Goal: Task Accomplishment & Management: Manage account settings

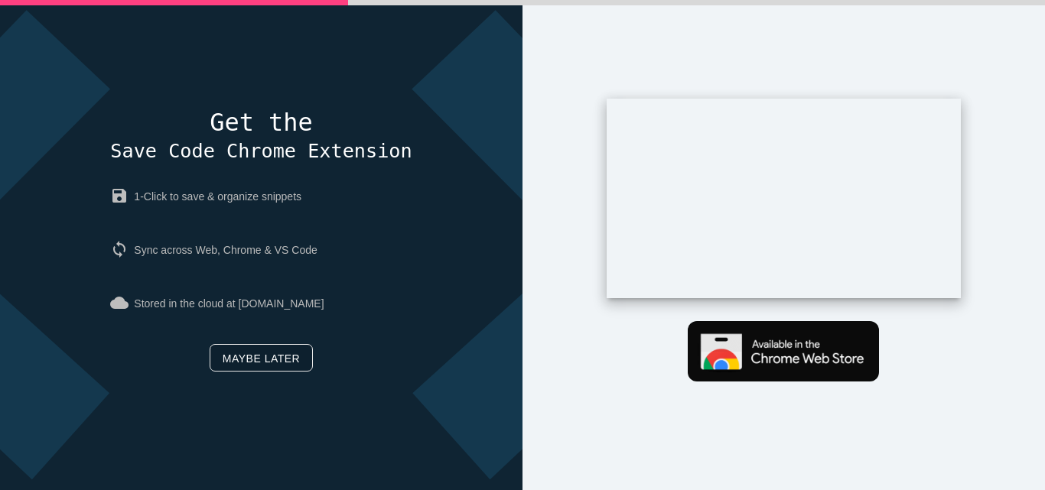
click at [250, 365] on link "Maybe later" at bounding box center [261, 358] width 103 height 28
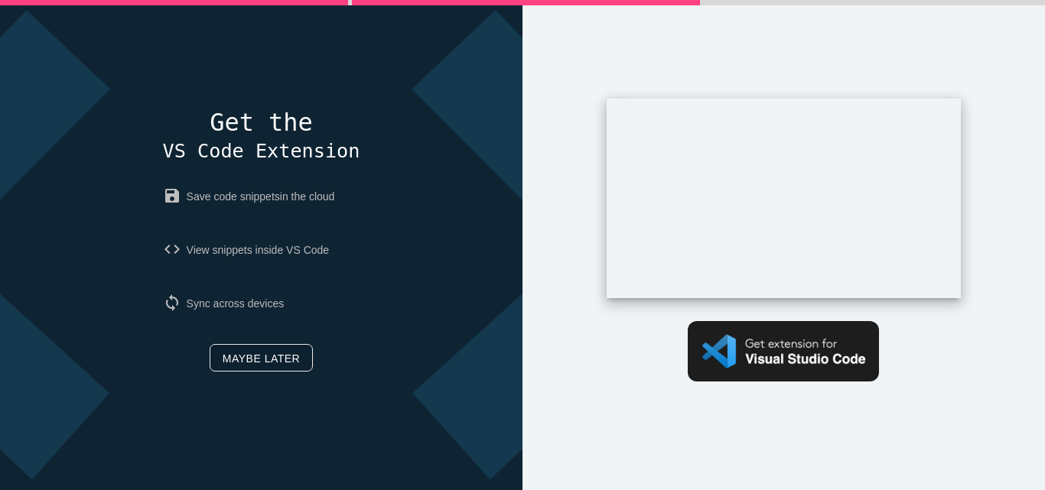
click at [256, 351] on link "Maybe later" at bounding box center [261, 358] width 103 height 28
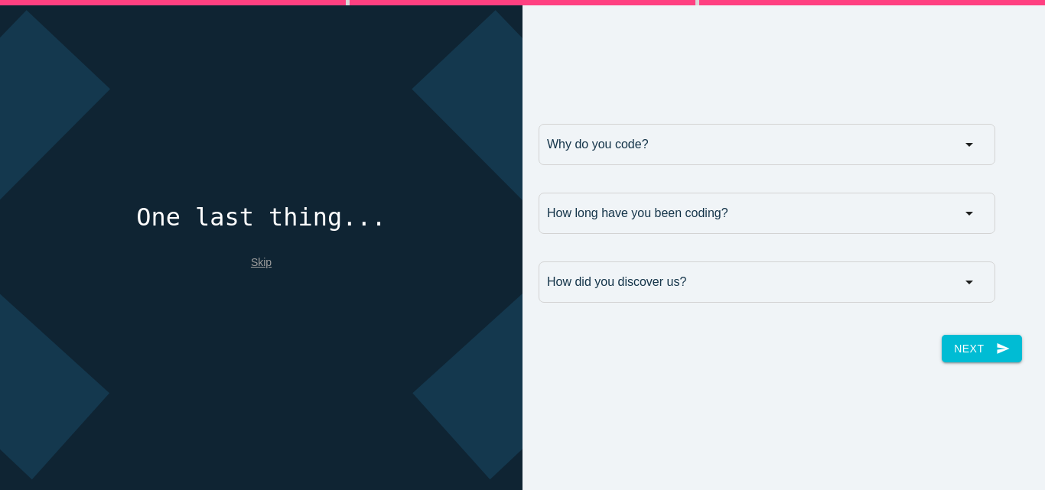
click at [252, 260] on link "Skip" at bounding box center [261, 262] width 21 height 12
click at [254, 260] on link "Skip" at bounding box center [261, 262] width 21 height 12
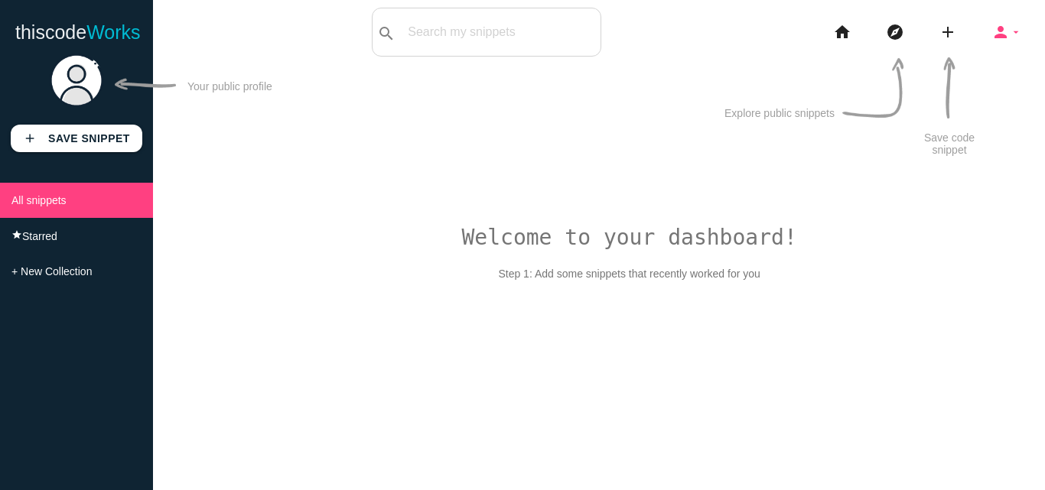
click at [1008, 32] on icon "person" at bounding box center [1000, 32] width 18 height 49
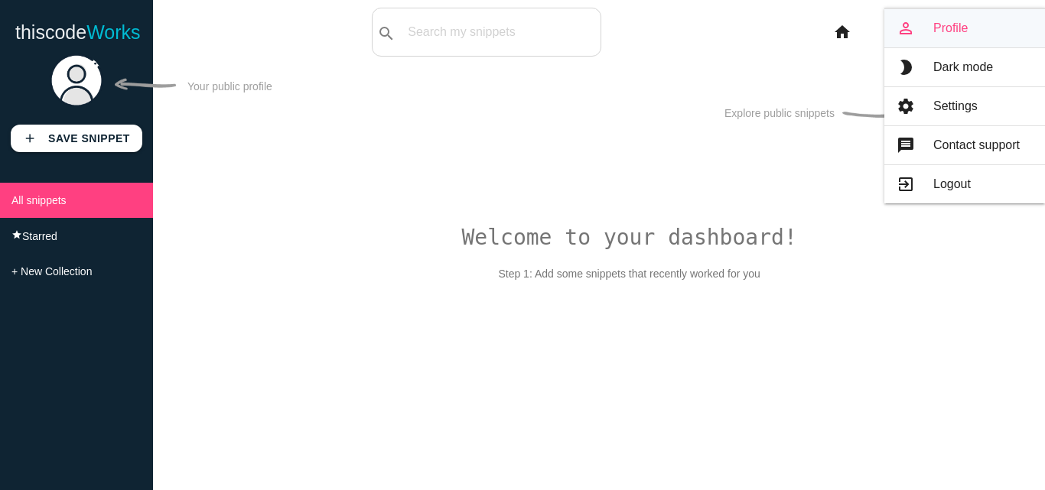
click at [960, 24] on link "person_outline Profile" at bounding box center [964, 28] width 161 height 38
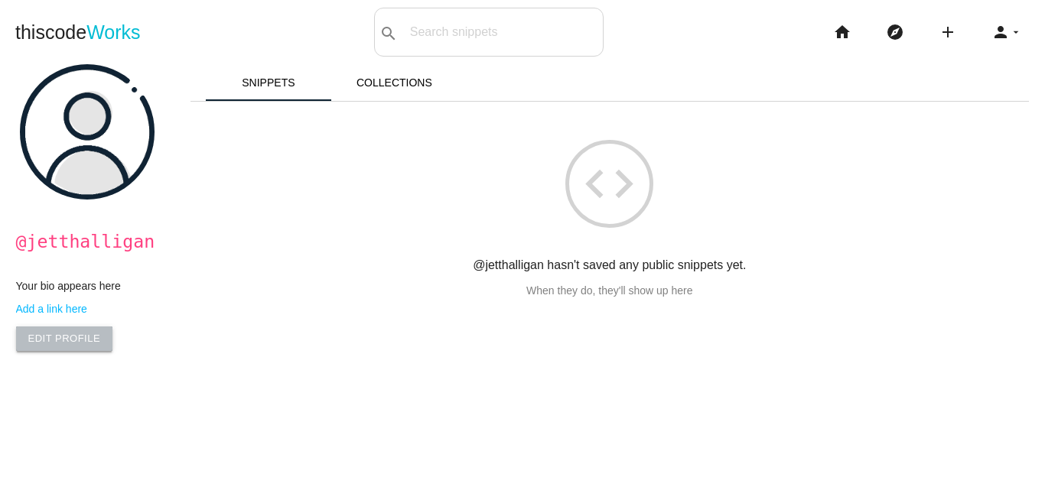
click at [25, 341] on link "Edit Profile" at bounding box center [64, 339] width 97 height 24
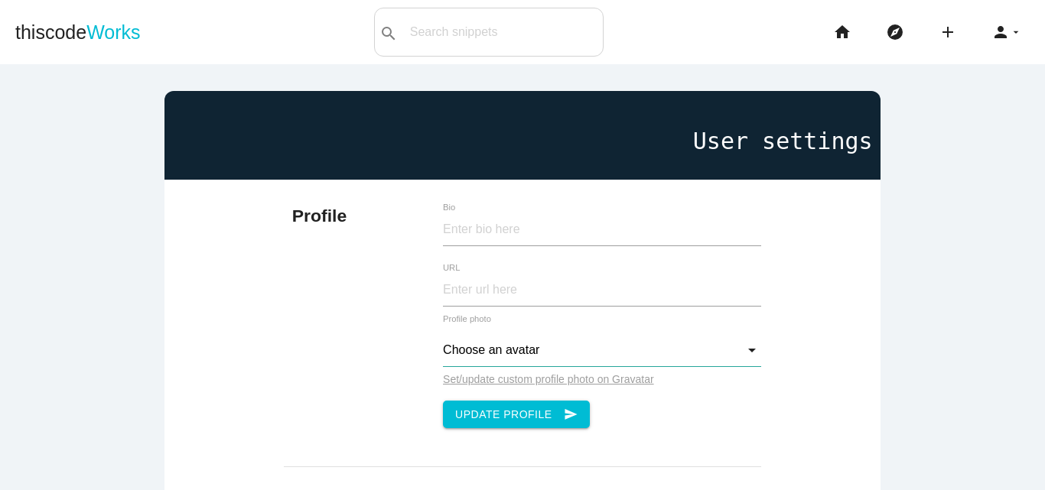
click at [541, 361] on input "Choose an avatar" at bounding box center [602, 350] width 318 height 33
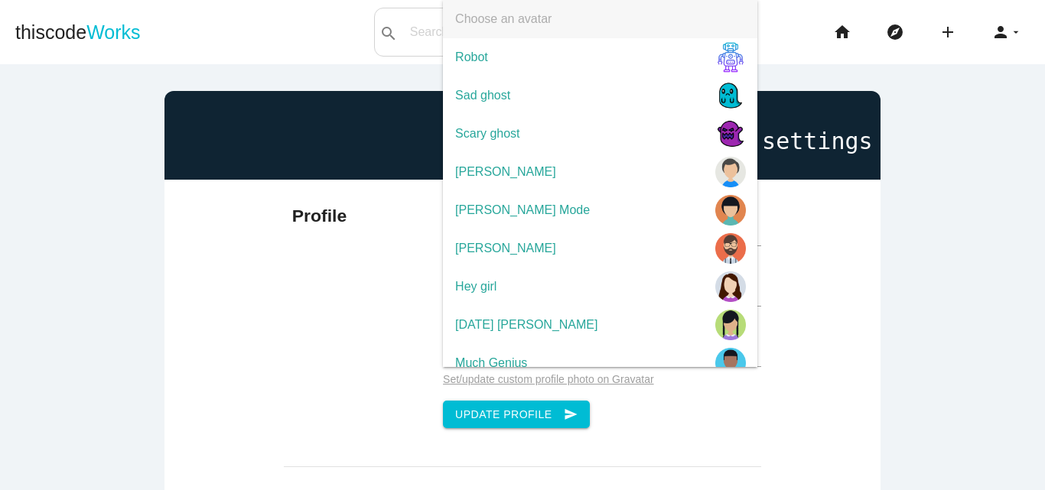
click at [515, 15] on span "Choose an avatar" at bounding box center [600, 19] width 314 height 38
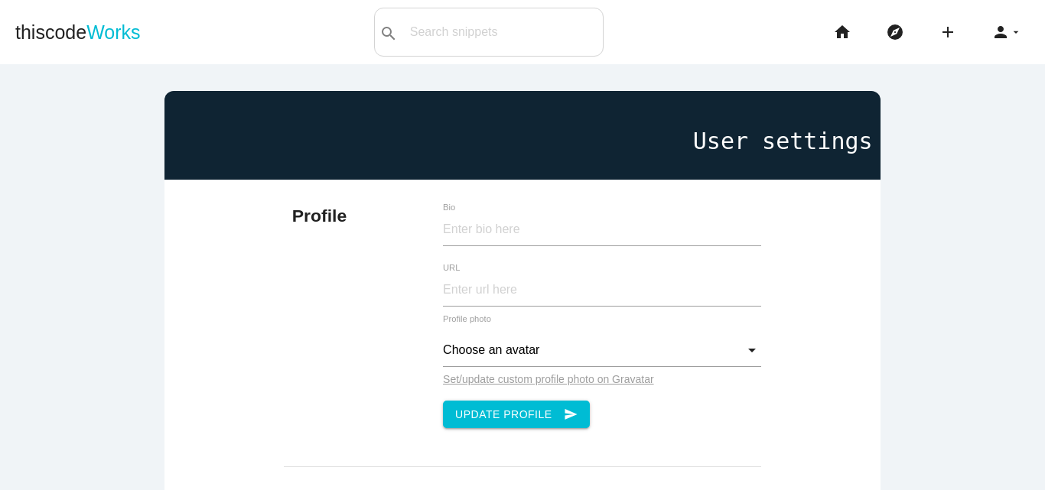
click at [533, 381] on u "Set/update custom profile photo on Gravatar" at bounding box center [548, 379] width 211 height 12
click at [513, 346] on input "Choose an avatar" at bounding box center [602, 350] width 318 height 33
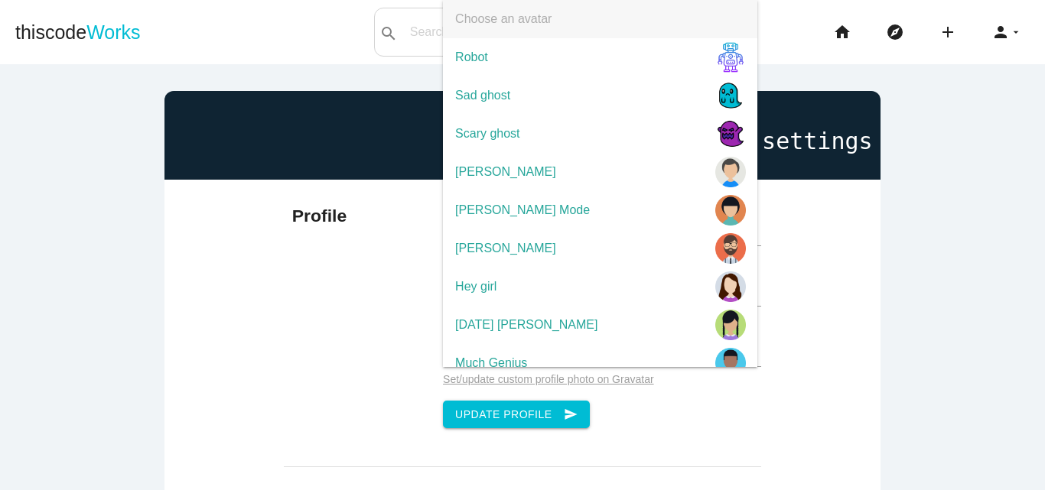
click at [272, 359] on div "Profile Bio URL Choose an avatar Choose an avatar Robot Sad ghost Scary ghost J…" at bounding box center [521, 428] width 715 height 497
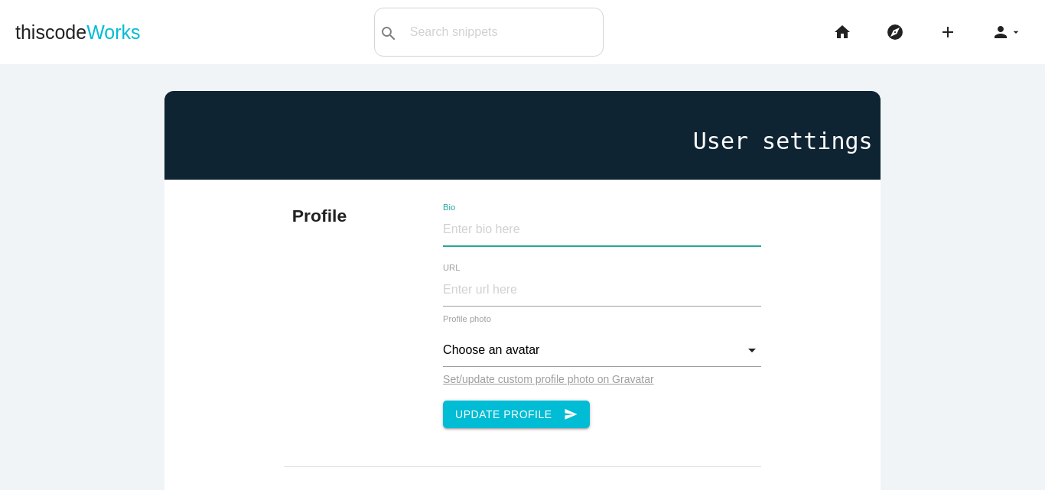
click at [459, 232] on input "Bio" at bounding box center [602, 229] width 318 height 33
paste input "Hello, my name is [PERSON_NAME] I live in [GEOGRAPHIC_DATA]. I am a professiona…"
type input "Hello, my name is [PERSON_NAME] I live in [GEOGRAPHIC_DATA]. I am a professiona…"
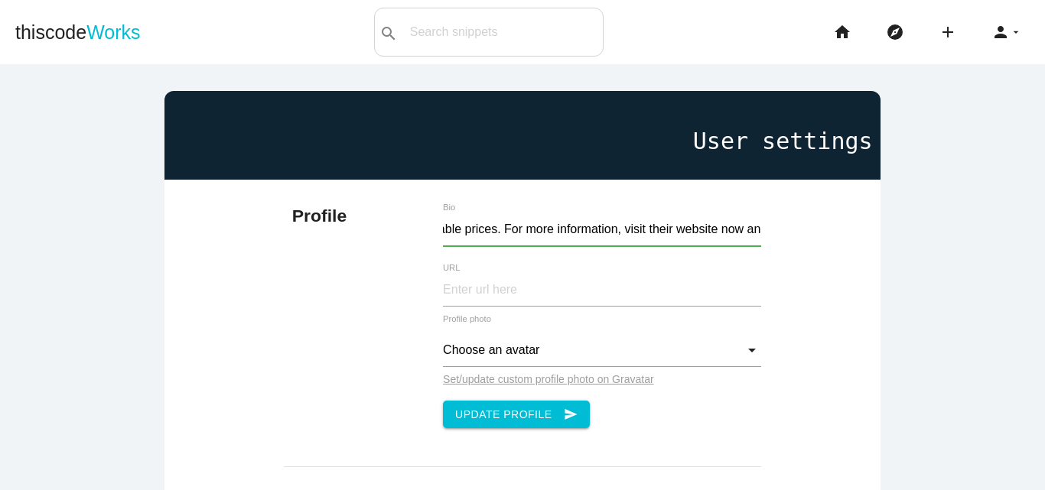
scroll to position [0, 0]
click at [459, 289] on input "URL" at bounding box center [602, 290] width 318 height 33
paste input "[URL][DOMAIN_NAME]"
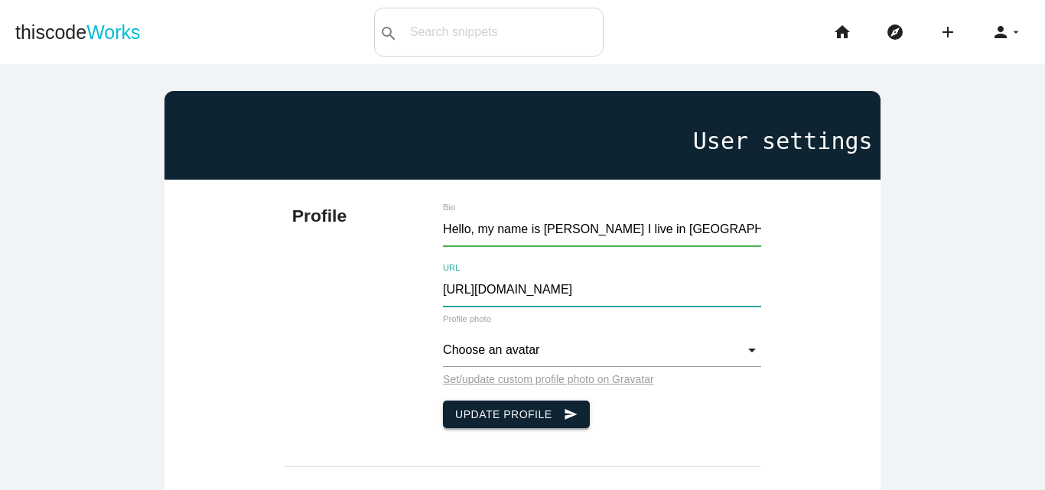
type input "[URL][DOMAIN_NAME]"
click at [460, 412] on button "Update Profile send" at bounding box center [516, 415] width 147 height 28
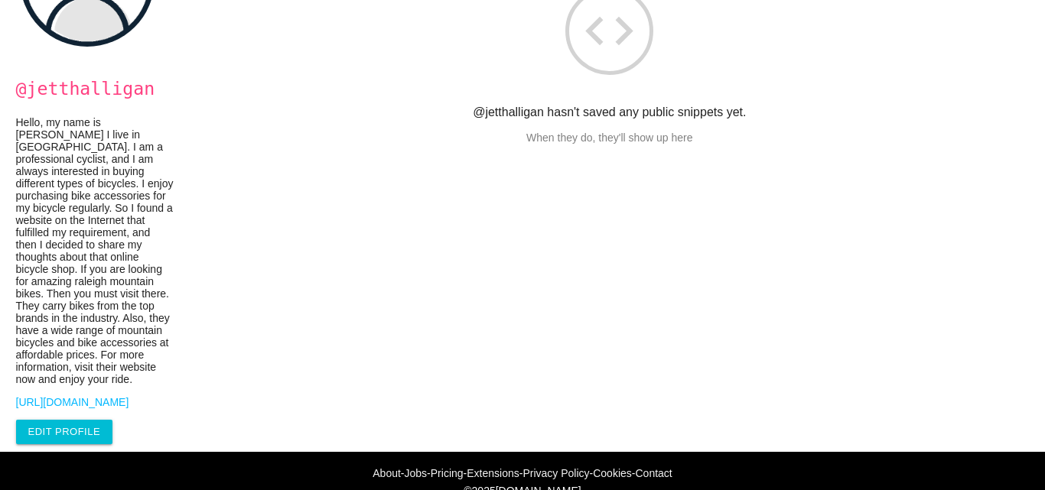
scroll to position [225, 0]
